Goal: Obtain resource: Download file/media

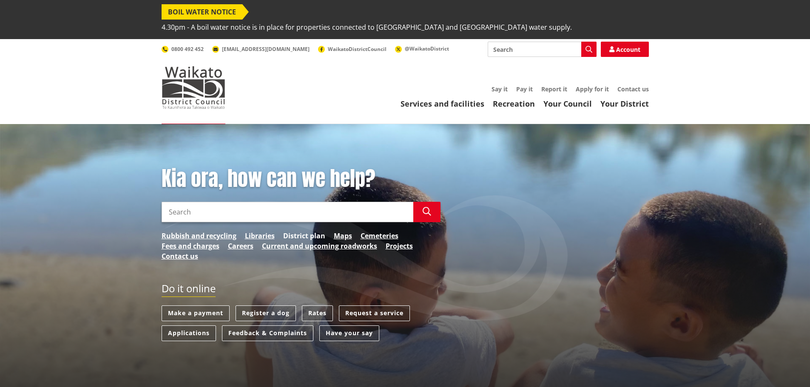
click at [286, 231] on link "District plan" at bounding box center [304, 236] width 42 height 10
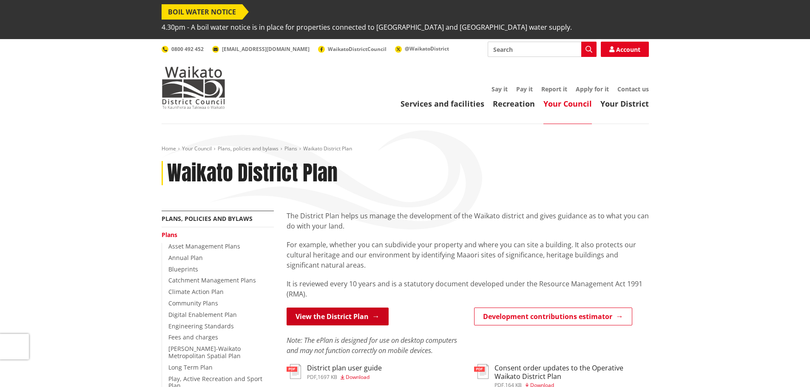
click at [352, 308] on link "View the District Plan" at bounding box center [338, 317] width 102 height 18
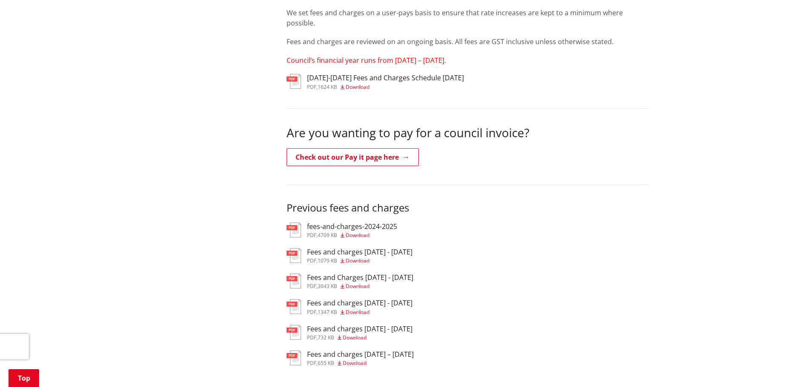
scroll to position [213, 0]
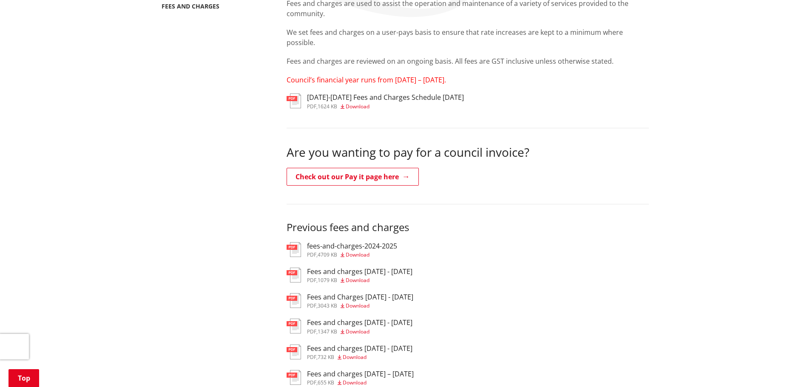
click at [357, 103] on span "Download" at bounding box center [358, 106] width 24 height 7
